Goal: Information Seeking & Learning: Find specific page/section

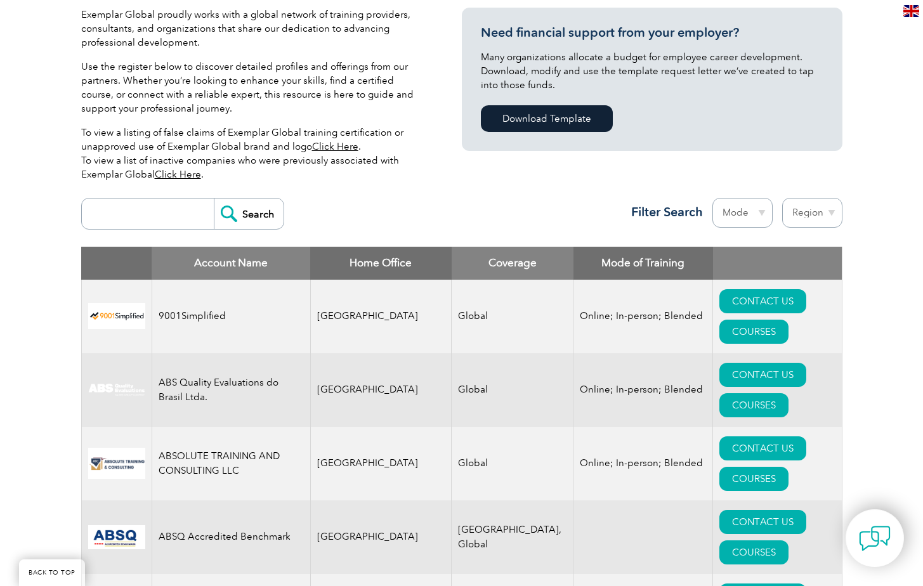
scroll to position [321, 0]
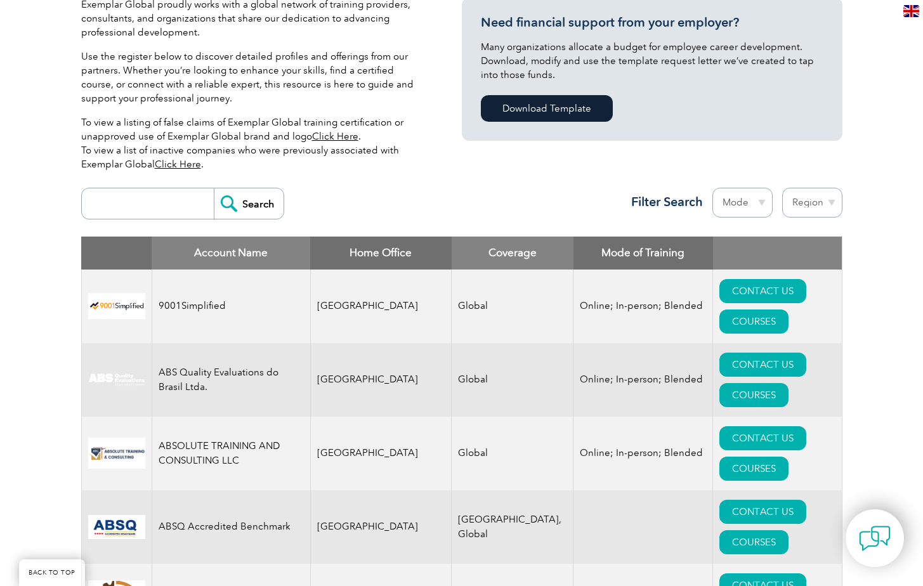
click at [131, 202] on input "search" at bounding box center [151, 204] width 126 height 30
type input "qsi"
click at [245, 206] on input "Search" at bounding box center [249, 204] width 70 height 30
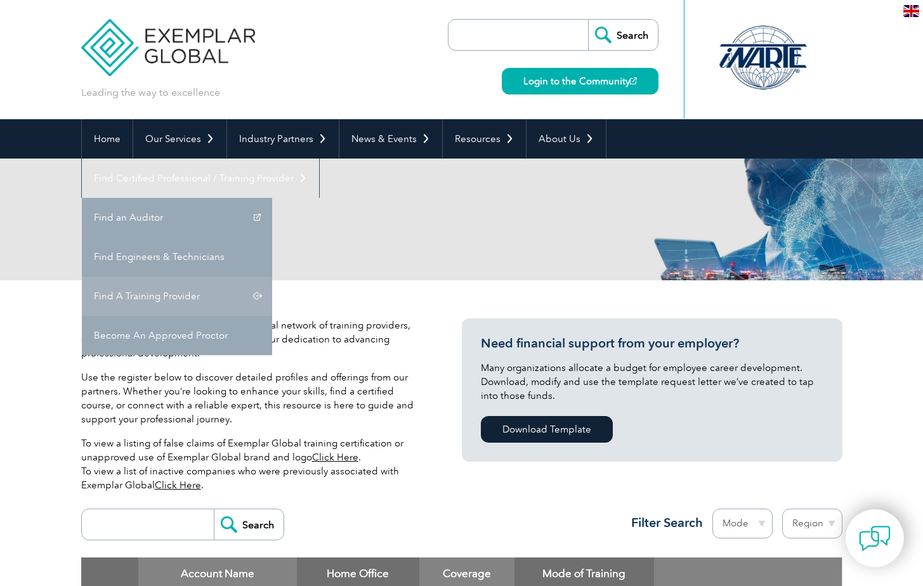
click at [272, 277] on link "Find A Training Provider" at bounding box center [177, 296] width 190 height 39
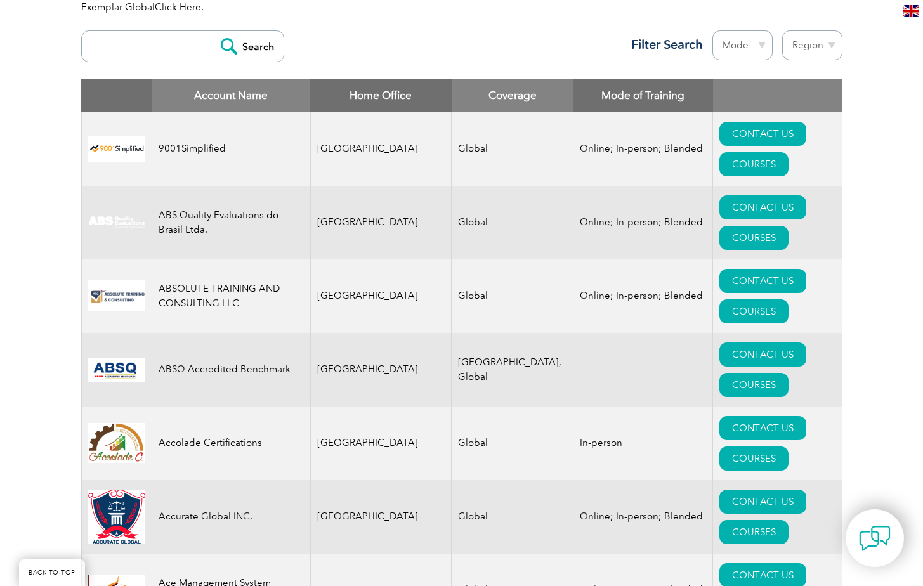
scroll to position [483, 0]
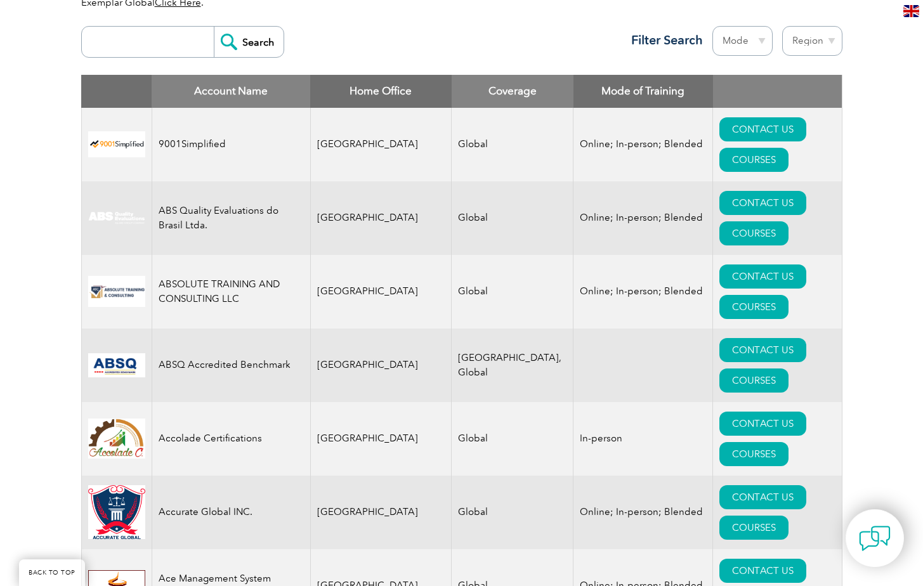
click at [807, 46] on select "Region Australia Bahrain Bangladesh Brazil Canada Colombia Dominican Republic E…" at bounding box center [813, 41] width 60 height 30
select select "[GEOGRAPHIC_DATA]"
click at [783, 26] on select "Region Australia Bahrain Bangladesh Brazil Canada Colombia Dominican Republic E…" at bounding box center [813, 41] width 60 height 30
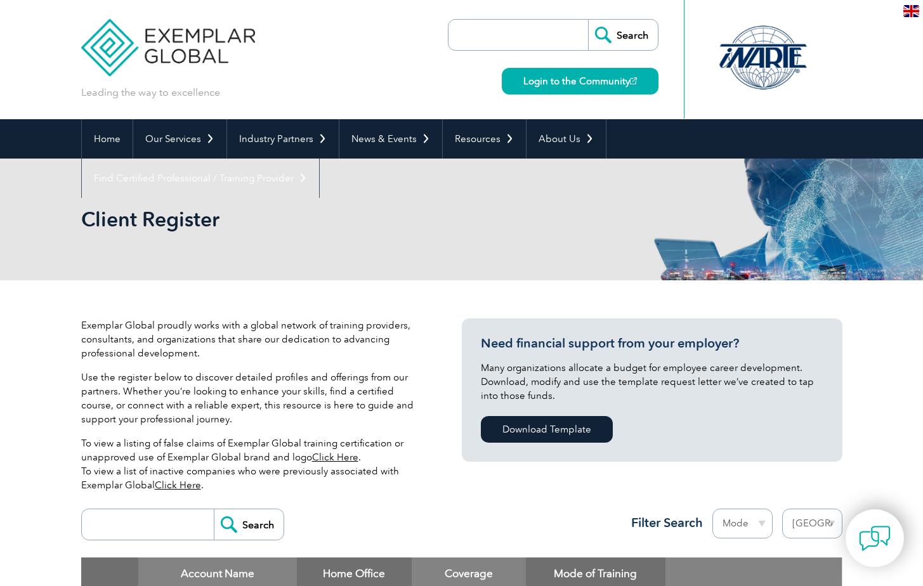
select select "[GEOGRAPHIC_DATA]"
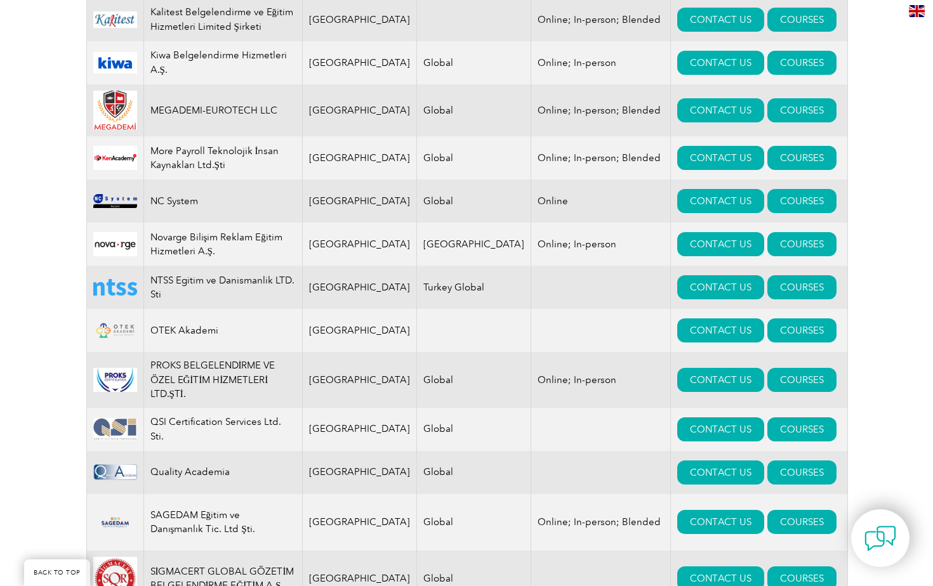
scroll to position [1242, 0]
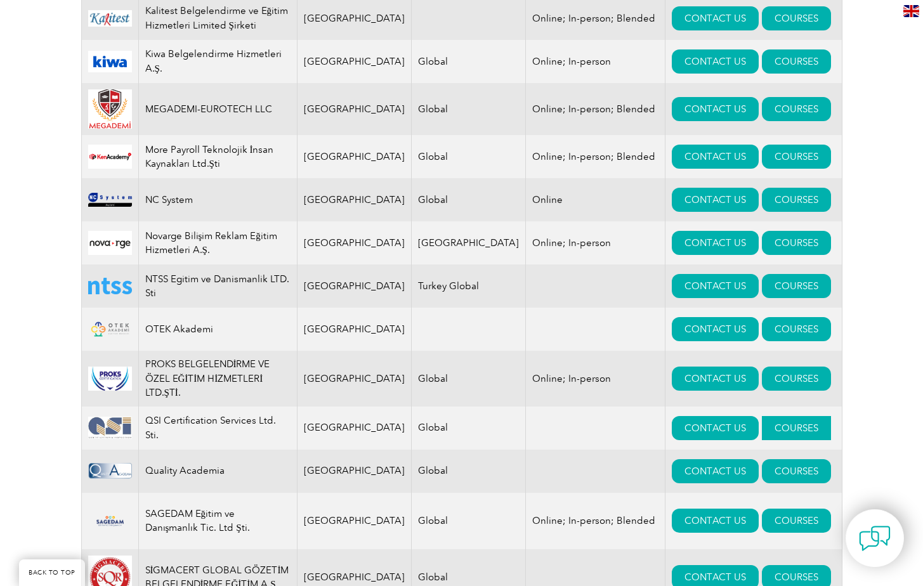
click at [762, 416] on link "COURSES" at bounding box center [796, 428] width 69 height 24
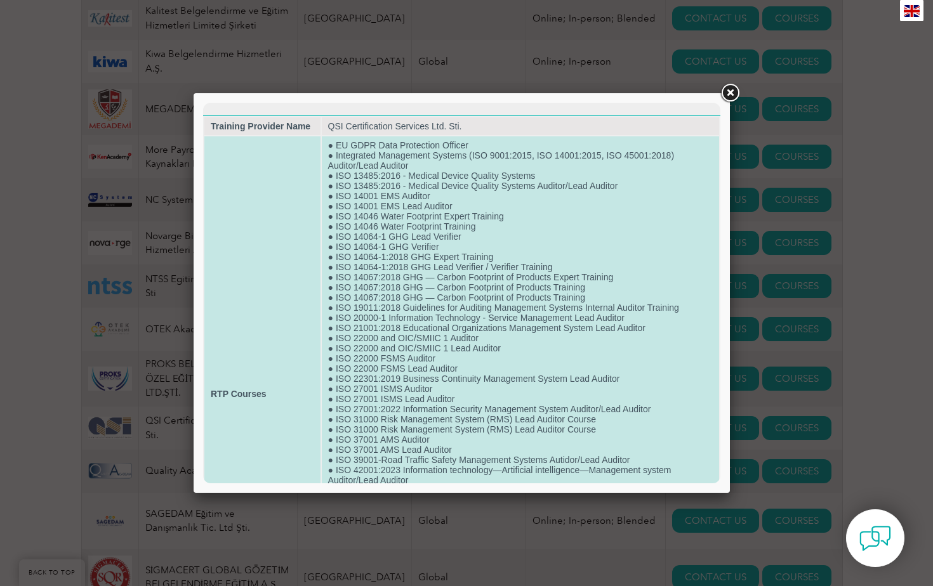
scroll to position [3, 0]
